Goal: Transaction & Acquisition: Obtain resource

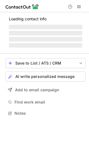
scroll to position [108, 89]
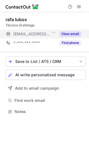
scroll to position [108, 89]
click at [71, 33] on button "View email" at bounding box center [70, 34] width 22 height 6
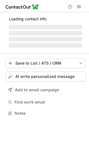
scroll to position [108, 89]
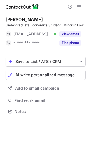
scroll to position [108, 89]
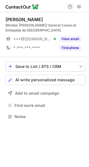
scroll to position [113, 89]
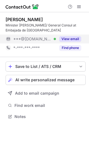
click at [73, 40] on button "View email" at bounding box center [70, 39] width 22 height 6
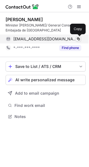
click at [78, 39] on span at bounding box center [78, 39] width 4 height 4
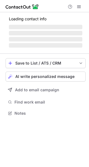
scroll to position [108, 89]
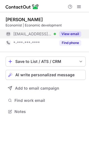
click at [75, 35] on button "View email" at bounding box center [70, 34] width 22 height 6
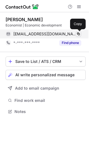
click at [79, 32] on span at bounding box center [78, 34] width 4 height 4
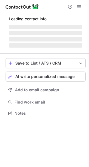
scroll to position [113, 89]
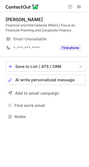
scroll to position [113, 89]
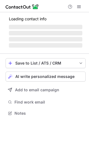
scroll to position [113, 89]
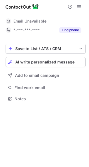
scroll to position [95, 89]
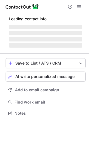
scroll to position [113, 89]
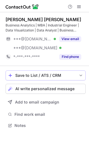
scroll to position [121, 89]
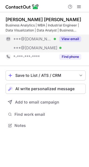
click at [75, 40] on button "View email" at bounding box center [70, 39] width 22 height 6
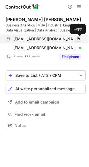
click at [80, 39] on span at bounding box center [78, 39] width 4 height 4
click at [78, 39] on span at bounding box center [78, 39] width 4 height 4
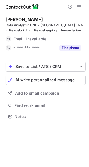
scroll to position [113, 89]
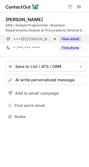
scroll to position [113, 89]
click at [68, 39] on button "View email" at bounding box center [70, 39] width 22 height 6
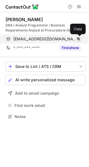
click at [78, 37] on span at bounding box center [78, 39] width 4 height 4
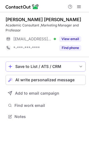
scroll to position [113, 89]
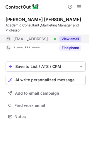
click at [66, 39] on button "View email" at bounding box center [70, 39] width 22 height 6
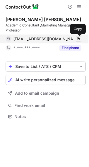
click at [80, 38] on span at bounding box center [78, 39] width 4 height 4
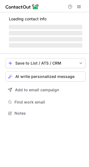
scroll to position [108, 89]
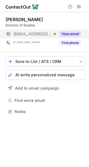
click at [69, 34] on button "View email" at bounding box center [70, 34] width 22 height 6
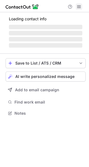
scroll to position [108, 89]
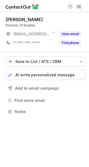
click at [80, 8] on span at bounding box center [79, 6] width 4 height 4
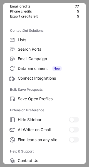
scroll to position [65, 0]
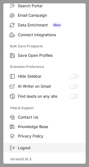
click at [17, 148] on label "Logout" at bounding box center [44, 147] width 82 height 9
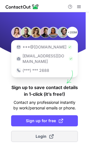
click at [44, 133] on span "Login" at bounding box center [45, 136] width 18 height 6
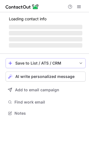
scroll to position [108, 89]
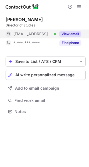
click at [75, 32] on button "View email" at bounding box center [70, 34] width 22 height 6
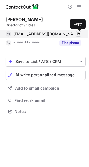
click at [79, 31] on button at bounding box center [79, 34] width 6 height 6
click at [76, 34] on span at bounding box center [78, 34] width 4 height 4
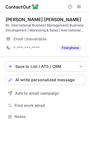
scroll to position [113, 89]
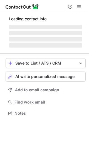
scroll to position [113, 89]
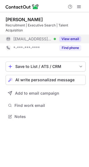
click at [69, 39] on button "View email" at bounding box center [70, 39] width 22 height 6
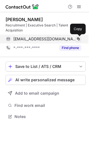
click at [79, 38] on span at bounding box center [78, 39] width 4 height 4
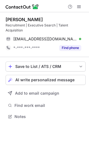
scroll to position [113, 89]
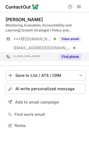
scroll to position [121, 89]
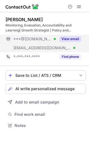
click at [71, 35] on div "View email" at bounding box center [68, 38] width 25 height 9
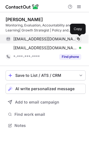
click at [79, 38] on span at bounding box center [78, 39] width 4 height 4
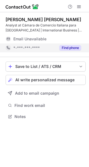
scroll to position [113, 89]
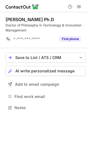
scroll to position [104, 89]
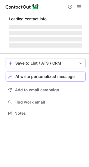
scroll to position [108, 89]
